Goal: Navigation & Orientation: Find specific page/section

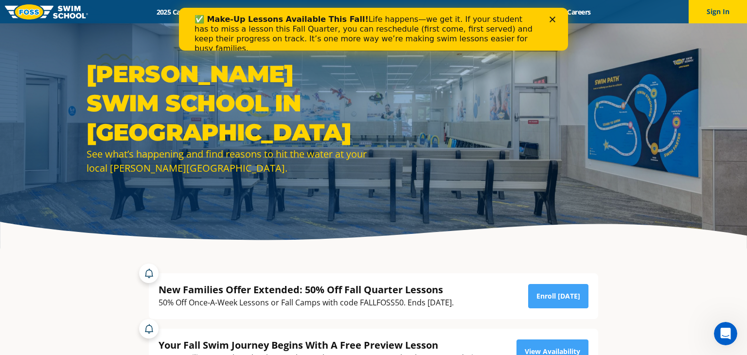
click at [552, 18] on polygon "Close" at bounding box center [553, 20] width 6 height 6
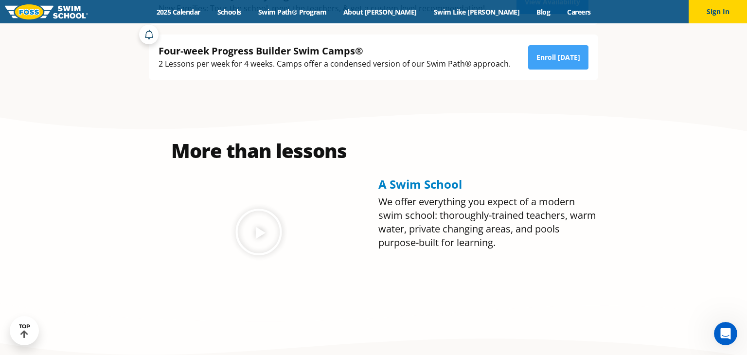
scroll to position [420, 0]
